Goal: Transaction & Acquisition: Subscribe to service/newsletter

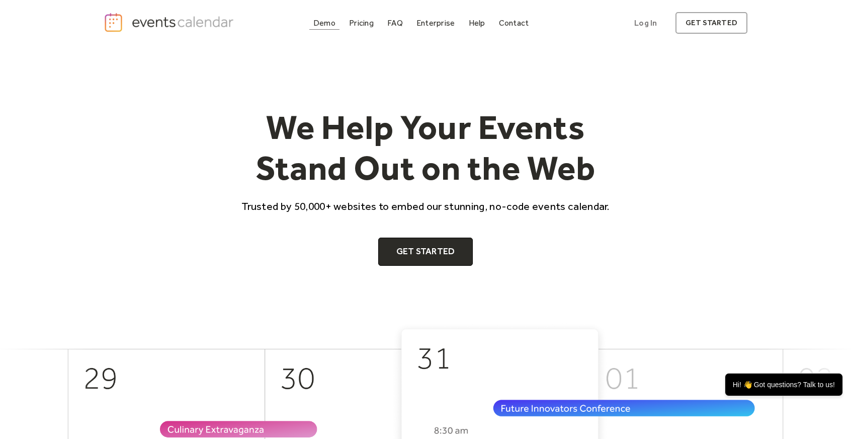
click at [332, 23] on div "Demo" at bounding box center [324, 23] width 22 height 6
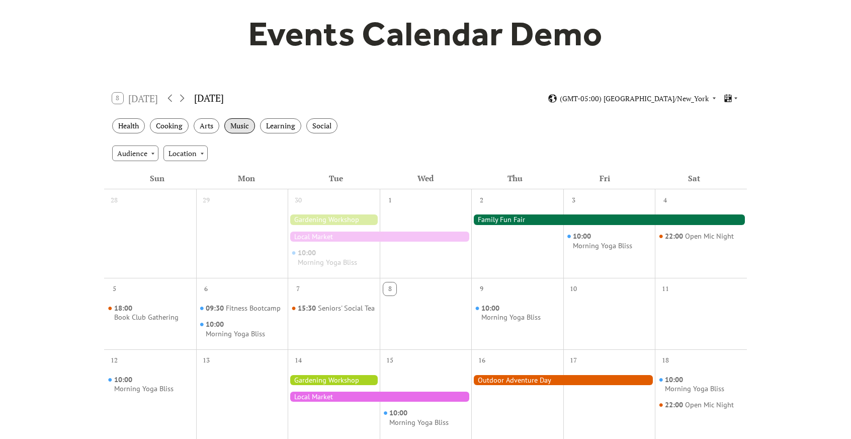
scroll to position [151, 0]
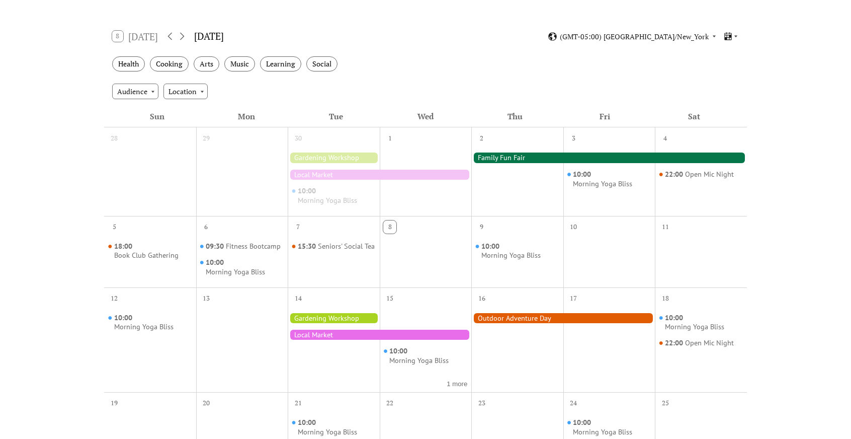
click at [524, 151] on div at bounding box center [517, 178] width 92 height 65
click at [522, 159] on div at bounding box center [609, 157] width 276 height 10
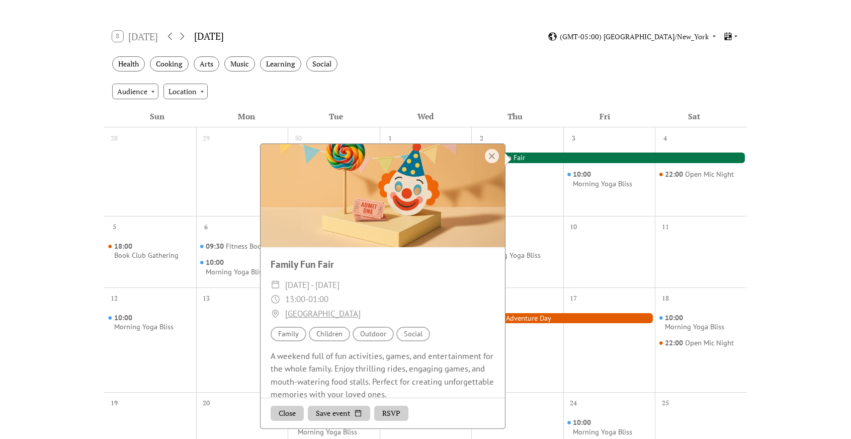
scroll to position [0, 0]
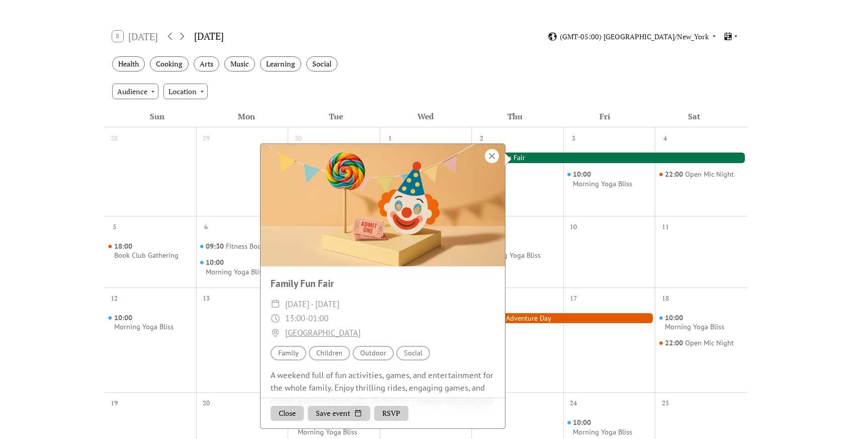
click at [489, 151] on div at bounding box center [492, 156] width 14 height 14
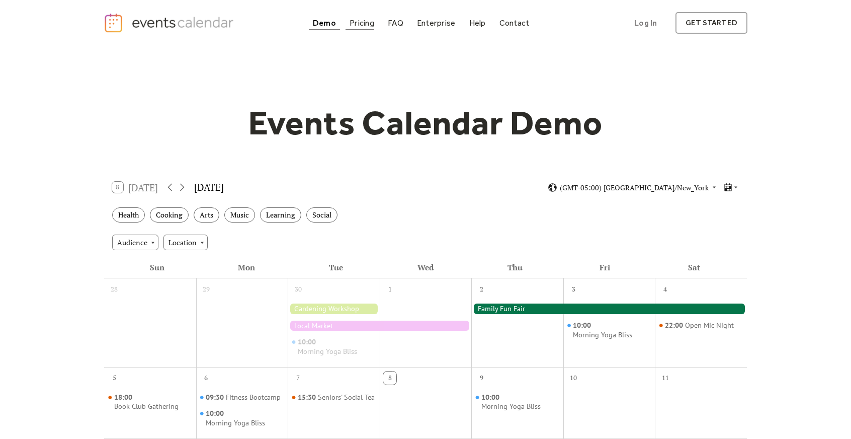
click at [361, 26] on div "Pricing" at bounding box center [362, 23] width 25 height 6
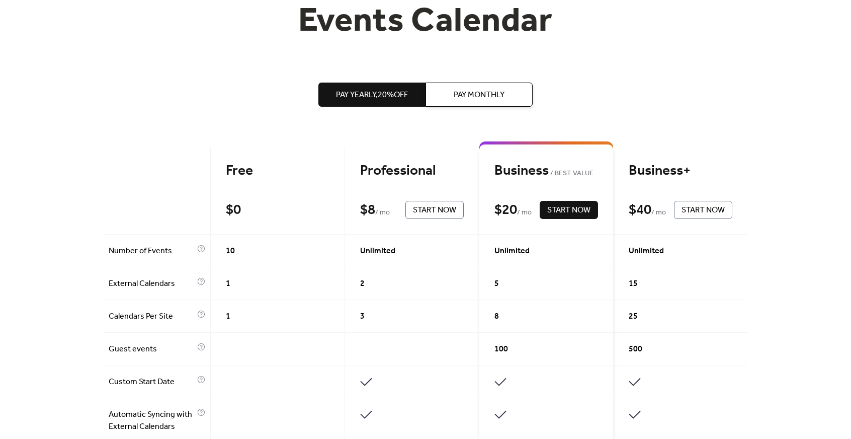
scroll to position [101, 0]
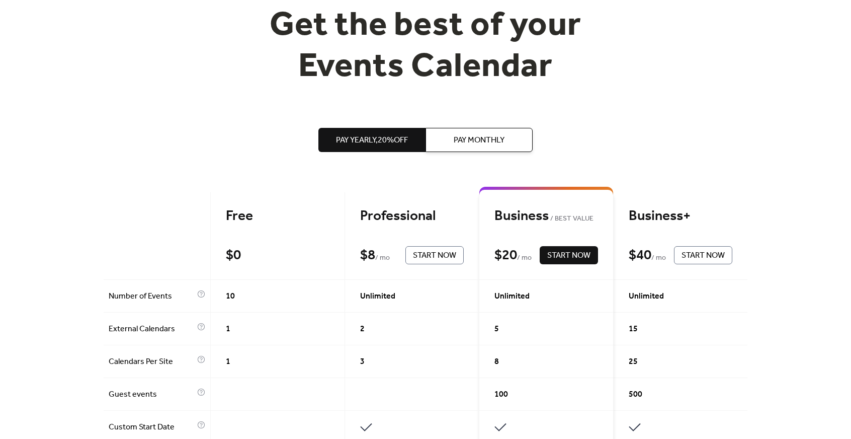
click at [450, 141] on button "Pay Monthly" at bounding box center [478, 140] width 107 height 24
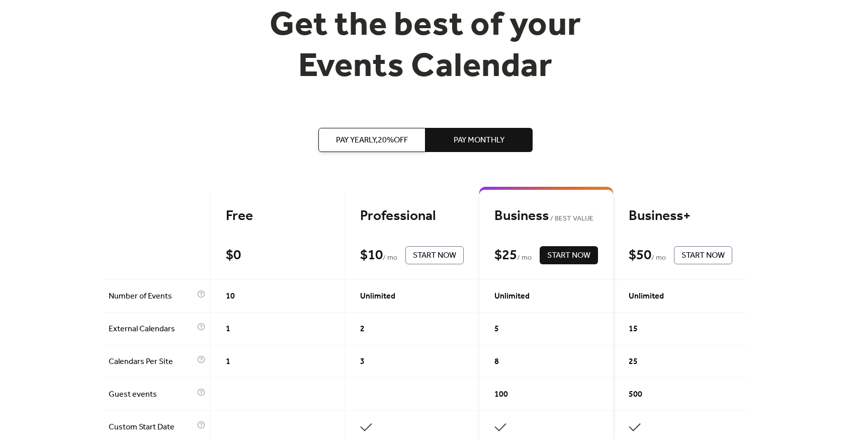
click at [394, 139] on span "Pay Yearly, 20% off" at bounding box center [372, 140] width 72 height 12
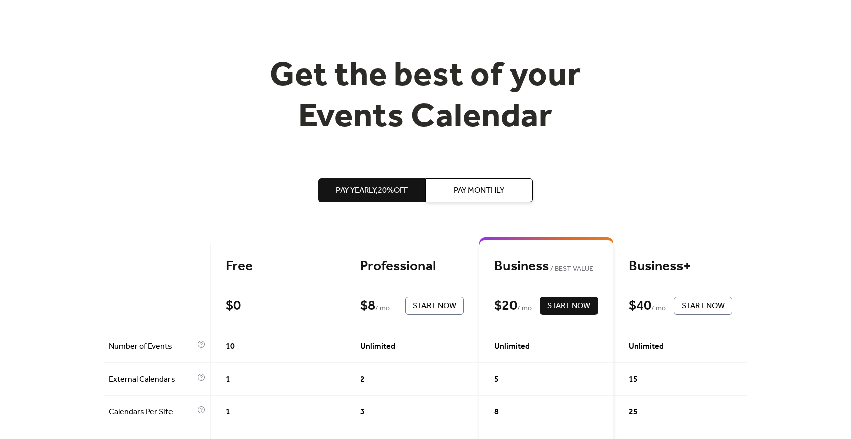
scroll to position [0, 0]
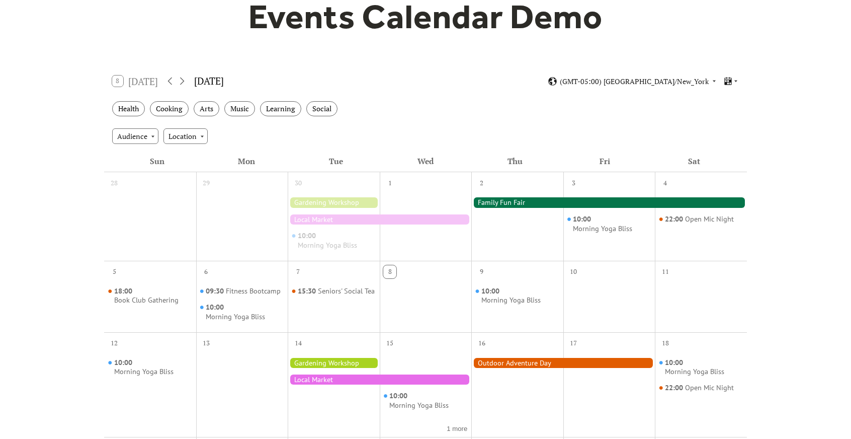
scroll to position [201, 0]
